Goal: Complete application form

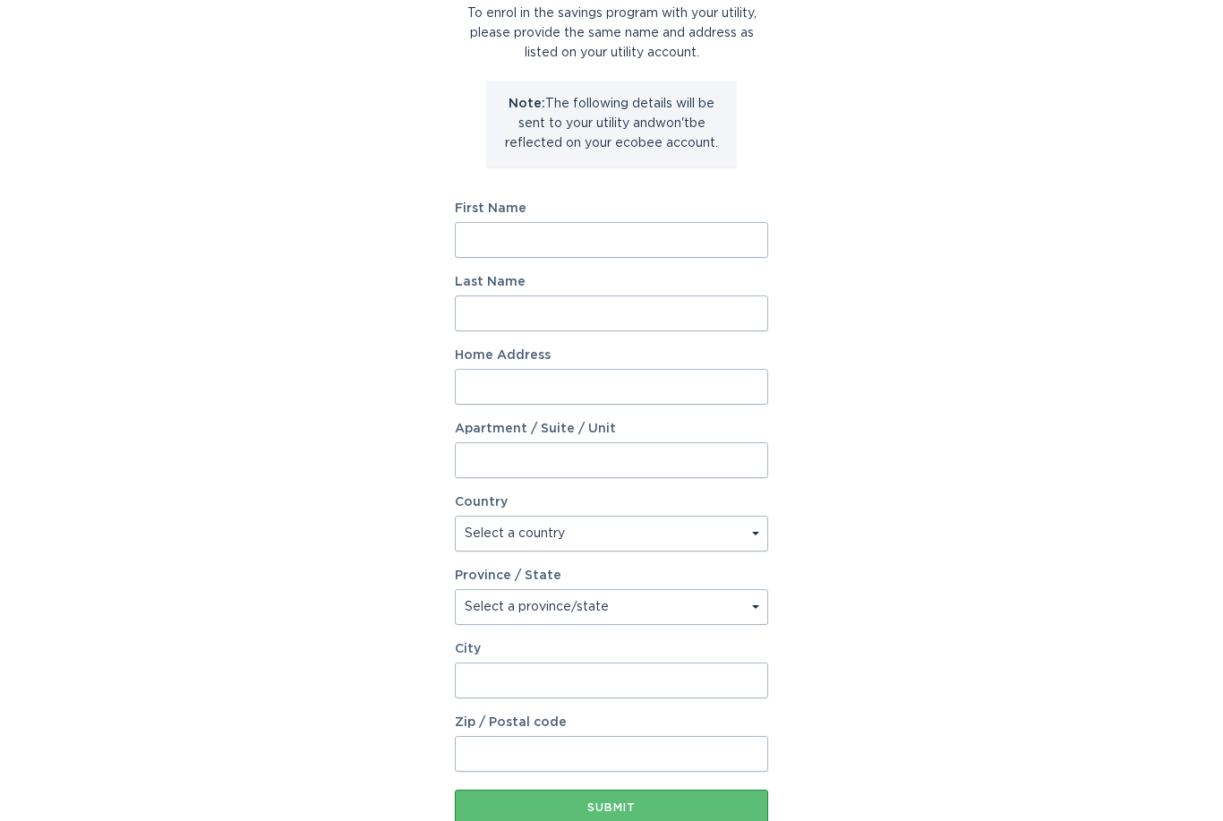
scroll to position [146, 0]
click at [634, 245] on input "First Name" at bounding box center [611, 240] width 313 height 36
type input "[PERSON_NAME]"
click at [640, 303] on input "Last Name" at bounding box center [611, 313] width 313 height 36
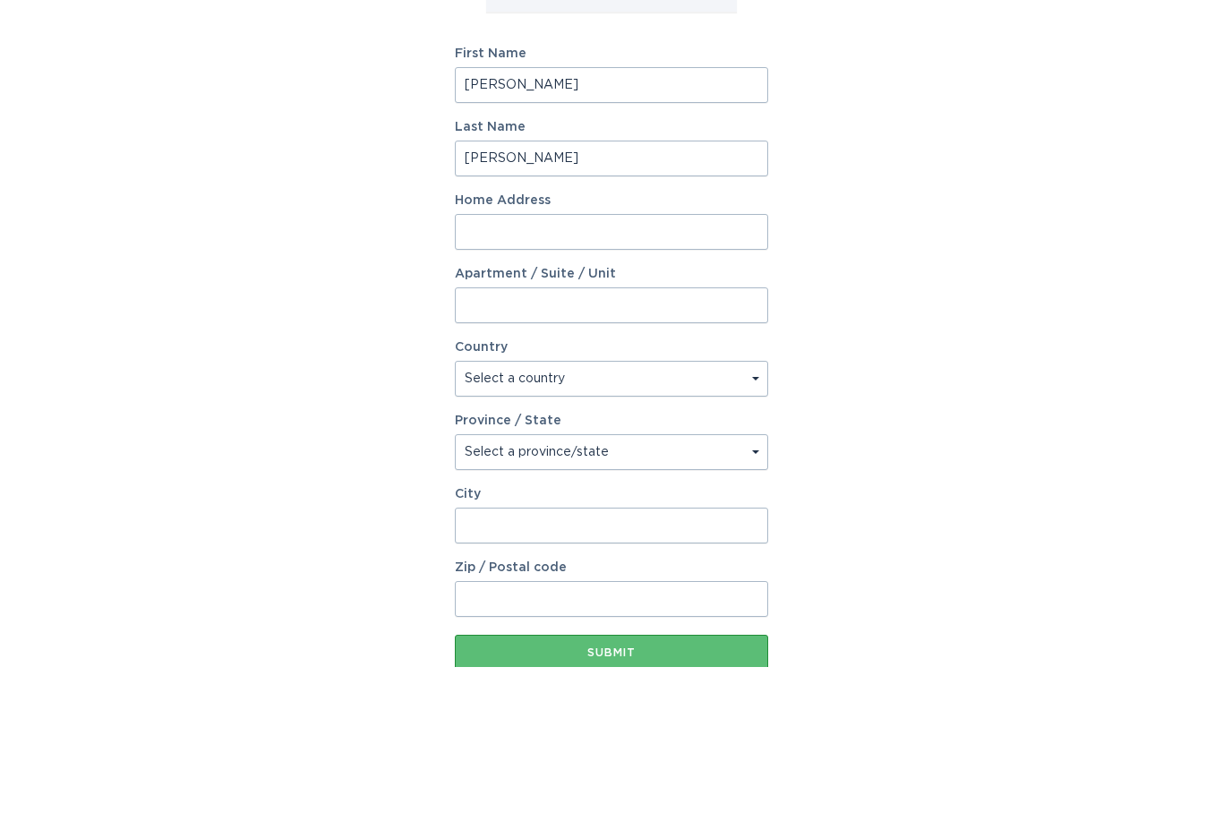
type input "[PERSON_NAME]"
click at [719, 369] on input "Home Address" at bounding box center [611, 387] width 313 height 36
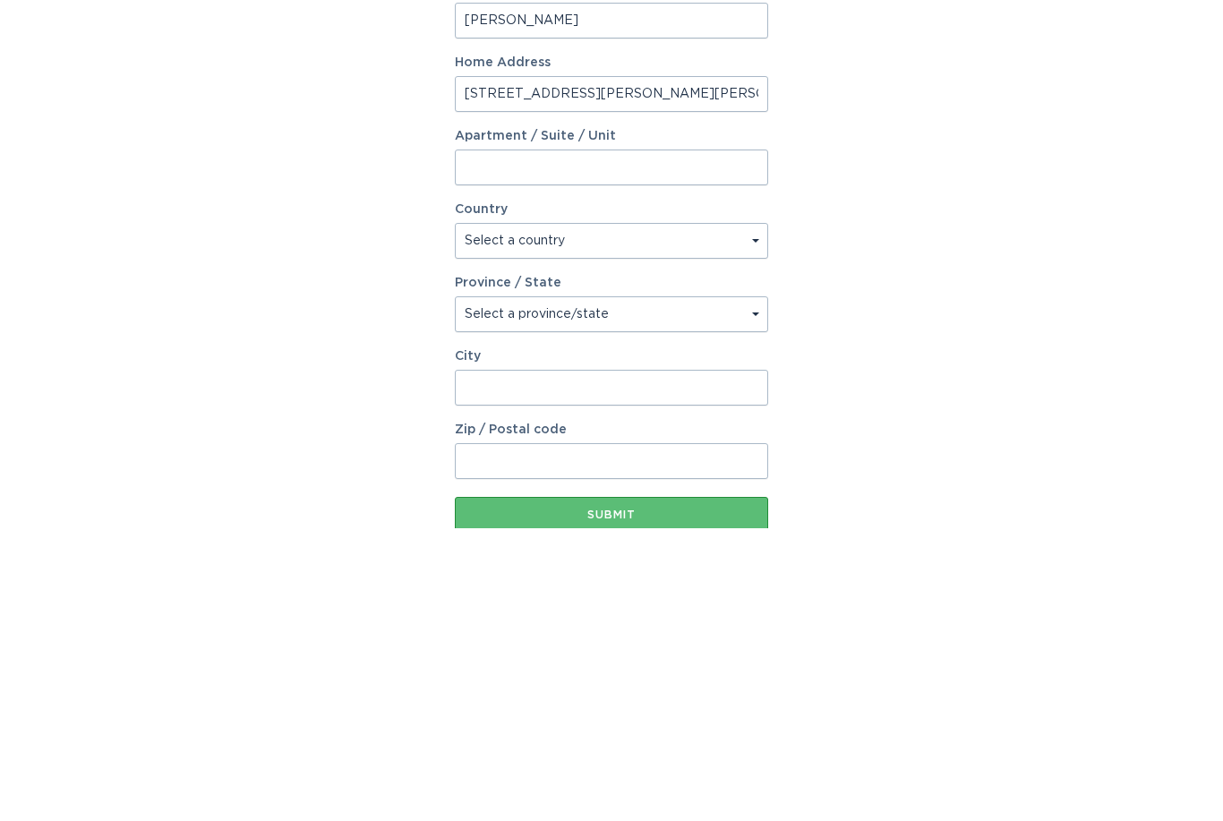
type input "[STREET_ADDRESS][PERSON_NAME][PERSON_NAME]"
click at [708, 516] on select "Select a country [GEOGRAPHIC_DATA] [GEOGRAPHIC_DATA]" at bounding box center [611, 534] width 313 height 36
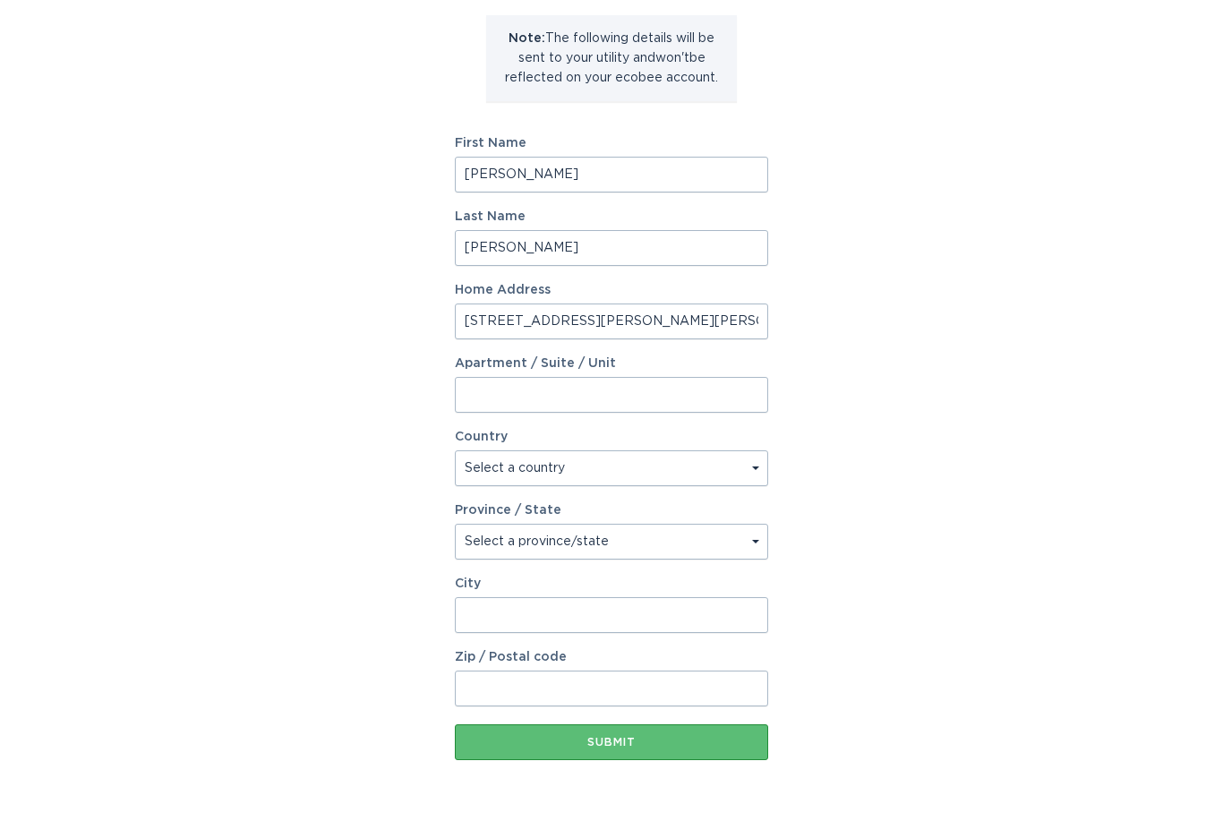
select select "US"
click at [689, 539] on select "Select a province/state [US_STATE] [US_STATE] [US_STATE] [US_STATE] [US_STATE] …" at bounding box center [611, 542] width 313 height 36
select select "AZ"
click at [683, 602] on input "City" at bounding box center [611, 615] width 313 height 36
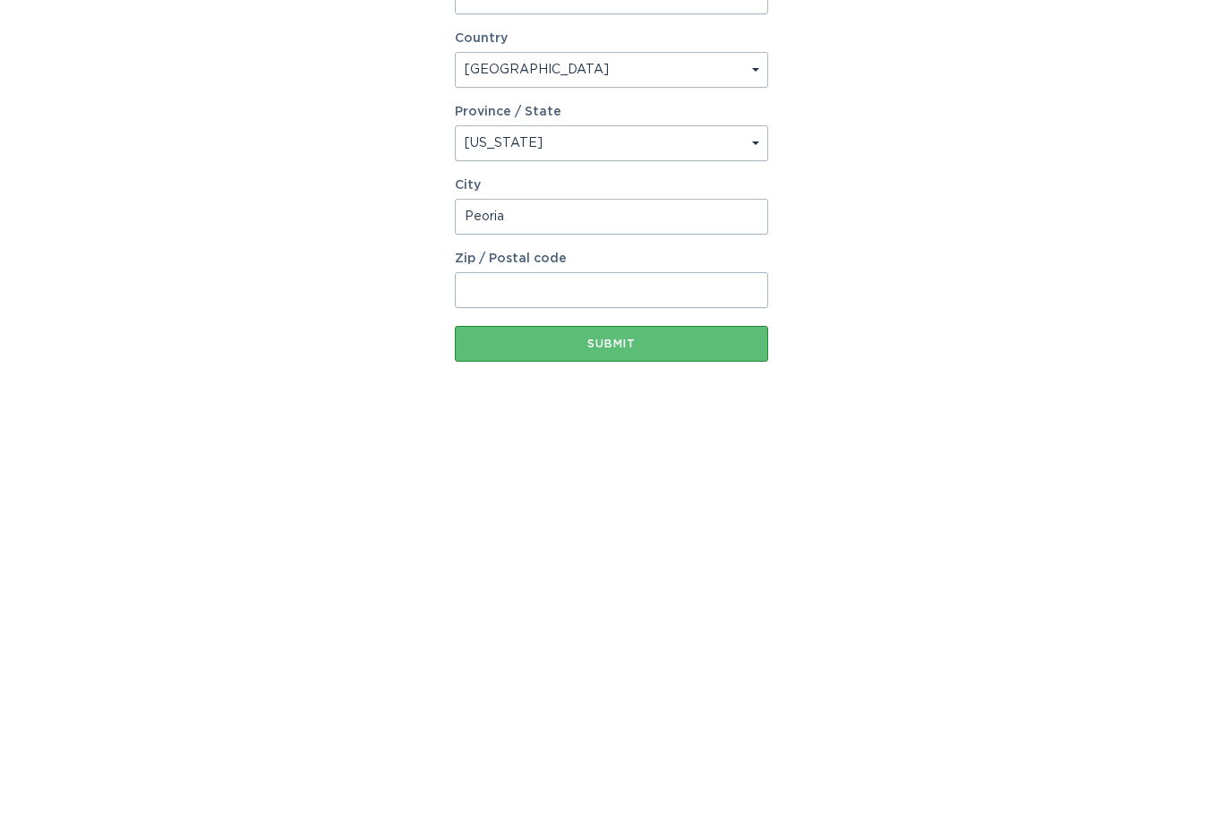
type input "Peoria"
click at [654, 661] on input "Zip / Postal code" at bounding box center [611, 679] width 313 height 36
type input "85382"
click at [694, 727] on div "Submit" at bounding box center [611, 732] width 295 height 11
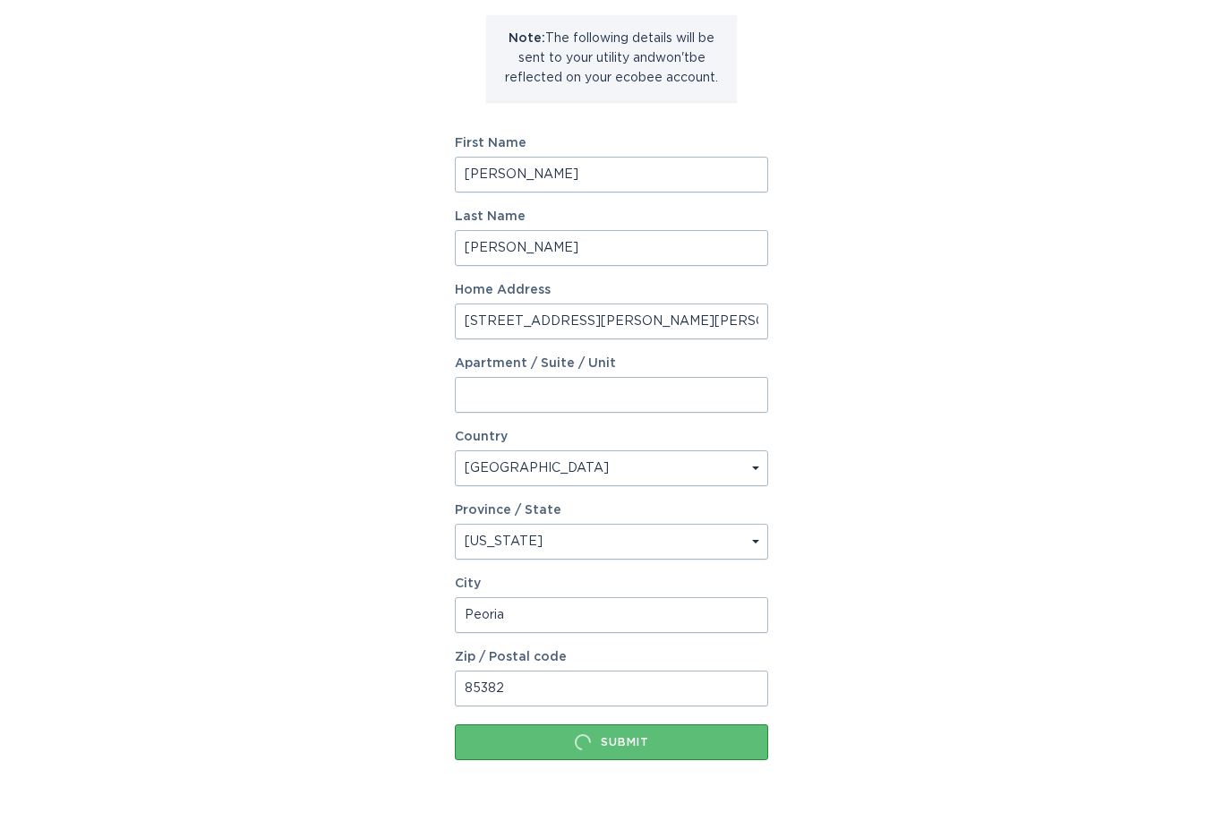
scroll to position [0, 0]
